Goal: Check status: Check status

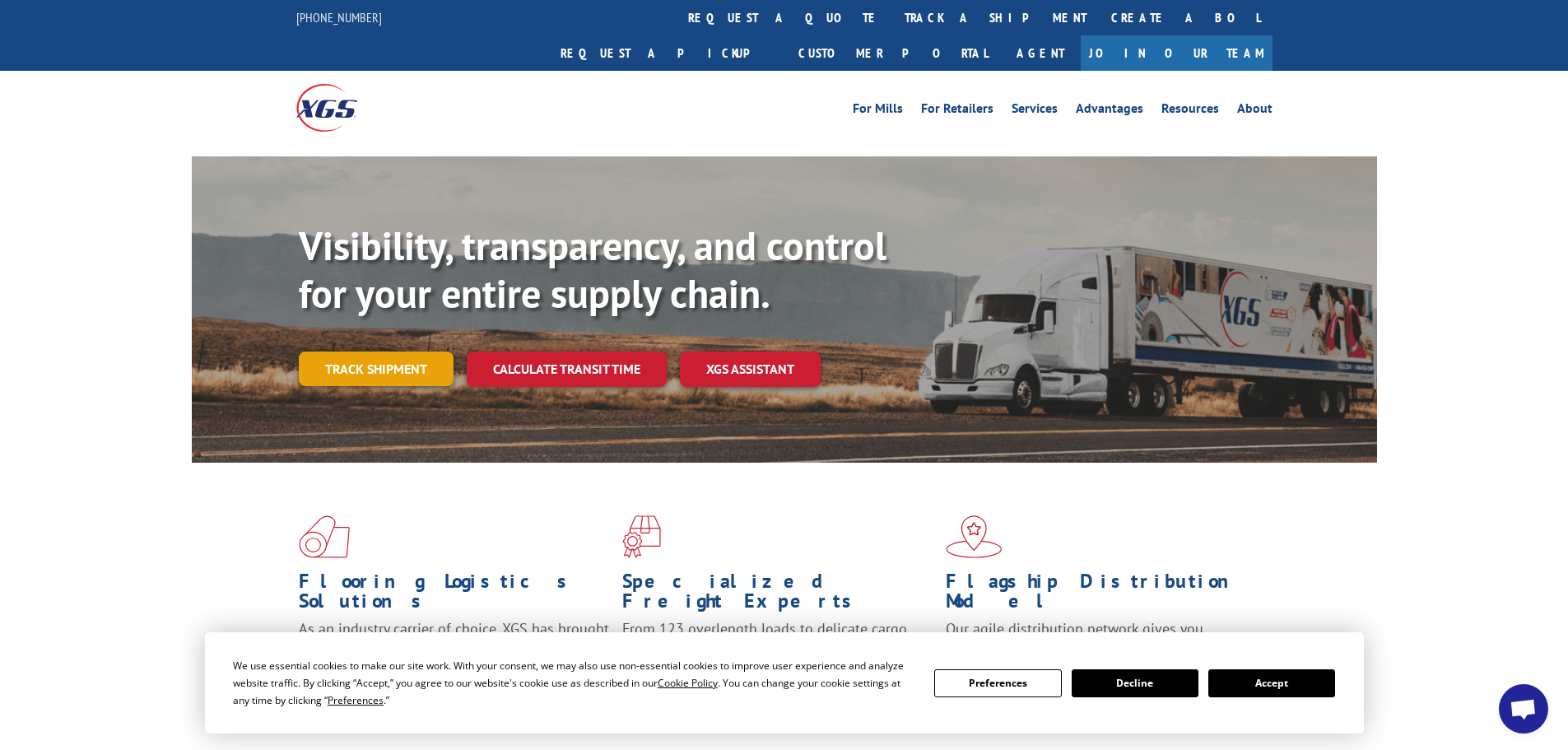
click at [341, 351] on link "Track shipment" at bounding box center [376, 369] width 155 height 35
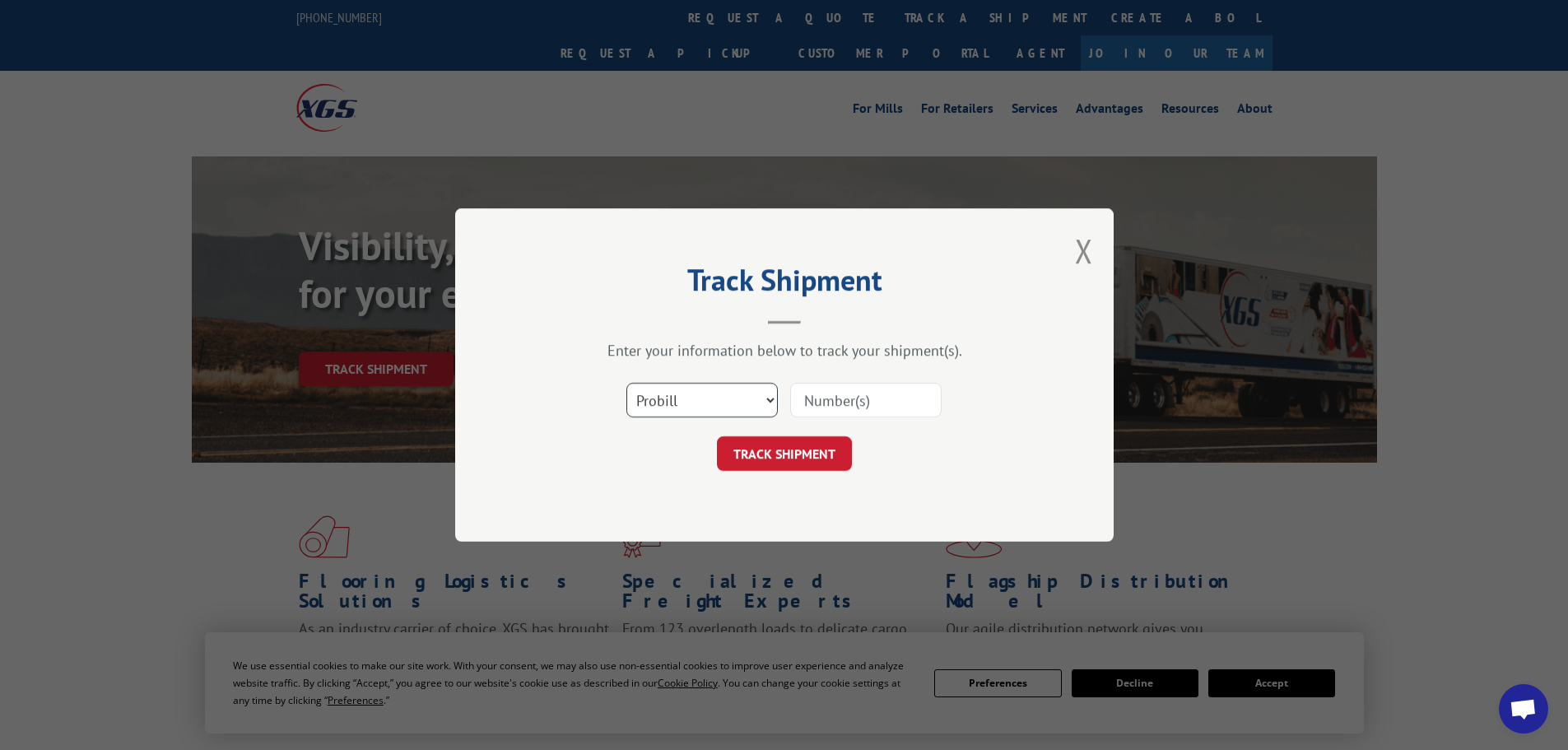
click at [713, 391] on select "Select category... Probill BOL PO" at bounding box center [701, 400] width 152 height 35
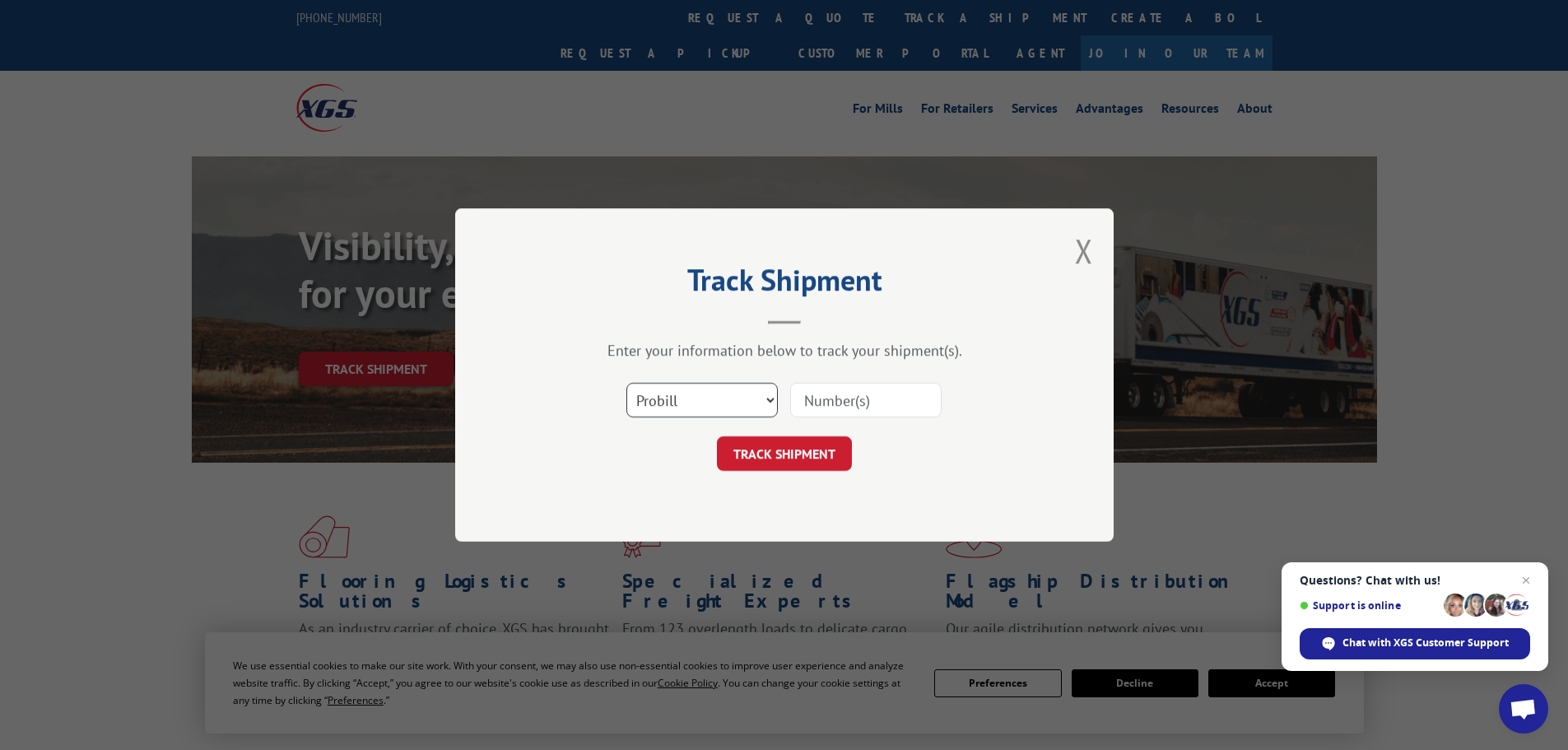
select select "bol"
click at [626, 383] on select "Select category... Probill BOL PO" at bounding box center [701, 400] width 152 height 35
click at [809, 404] on input at bounding box center [866, 400] width 152 height 35
paste input "6045770"
type input "6045770"
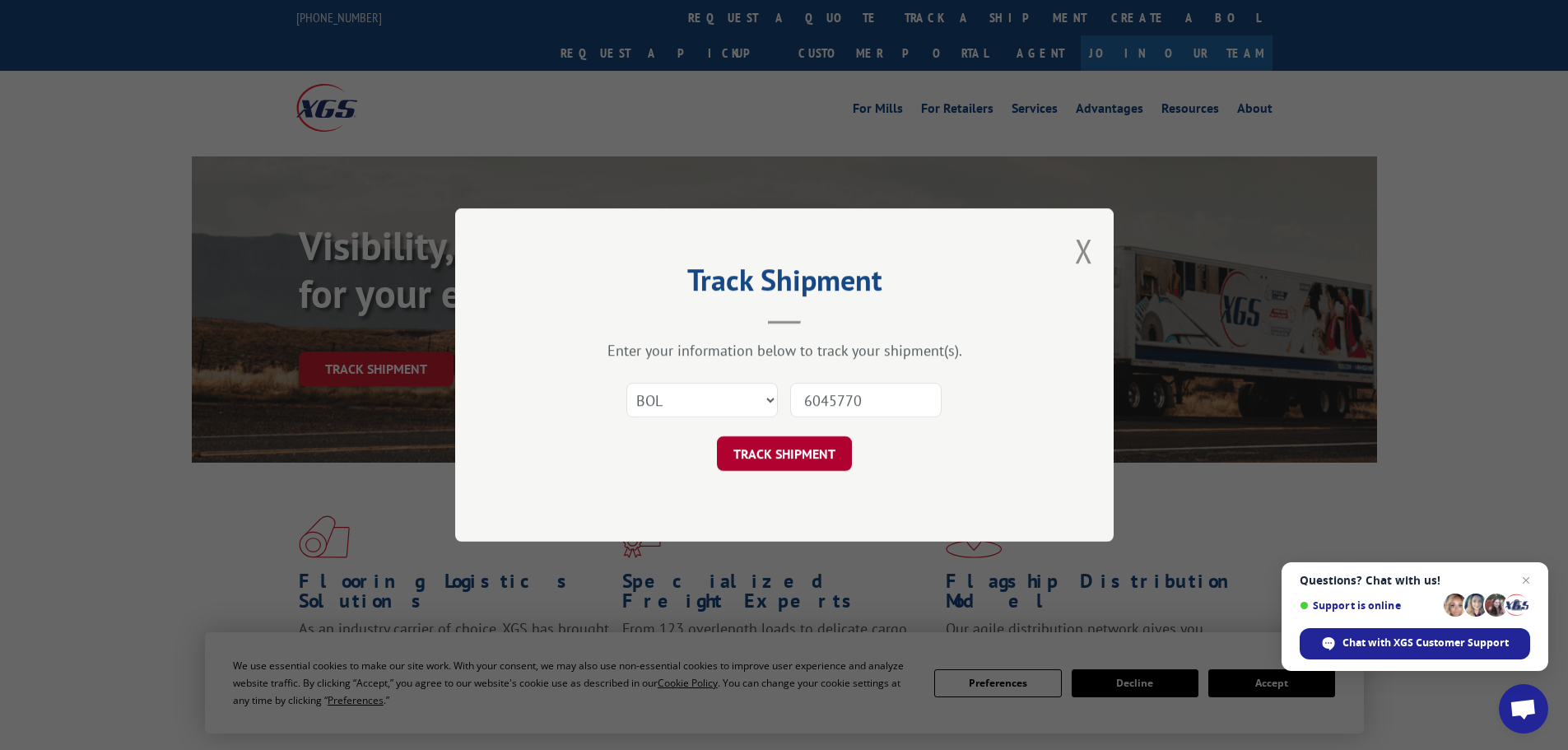
click at [829, 447] on button "TRACK SHIPMENT" at bounding box center [784, 454] width 135 height 35
